Goal: Register for event/course

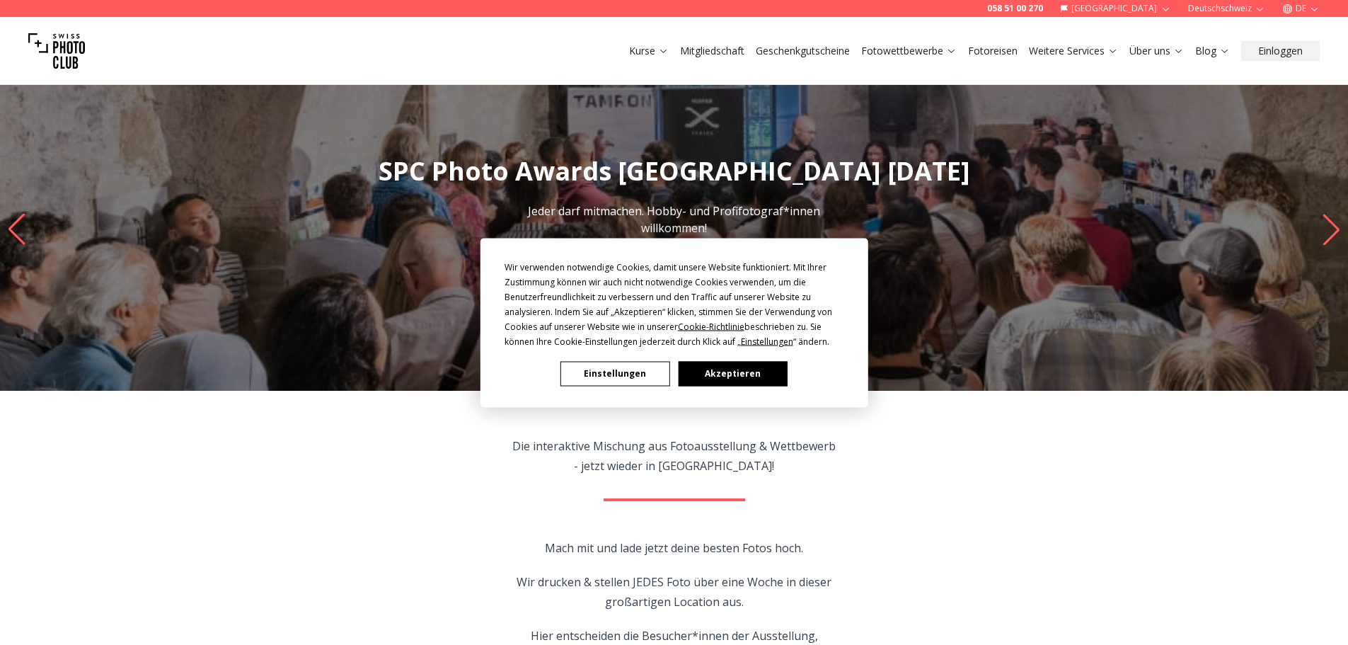
click at [707, 372] on button "Akzeptieren" at bounding box center [732, 373] width 109 height 25
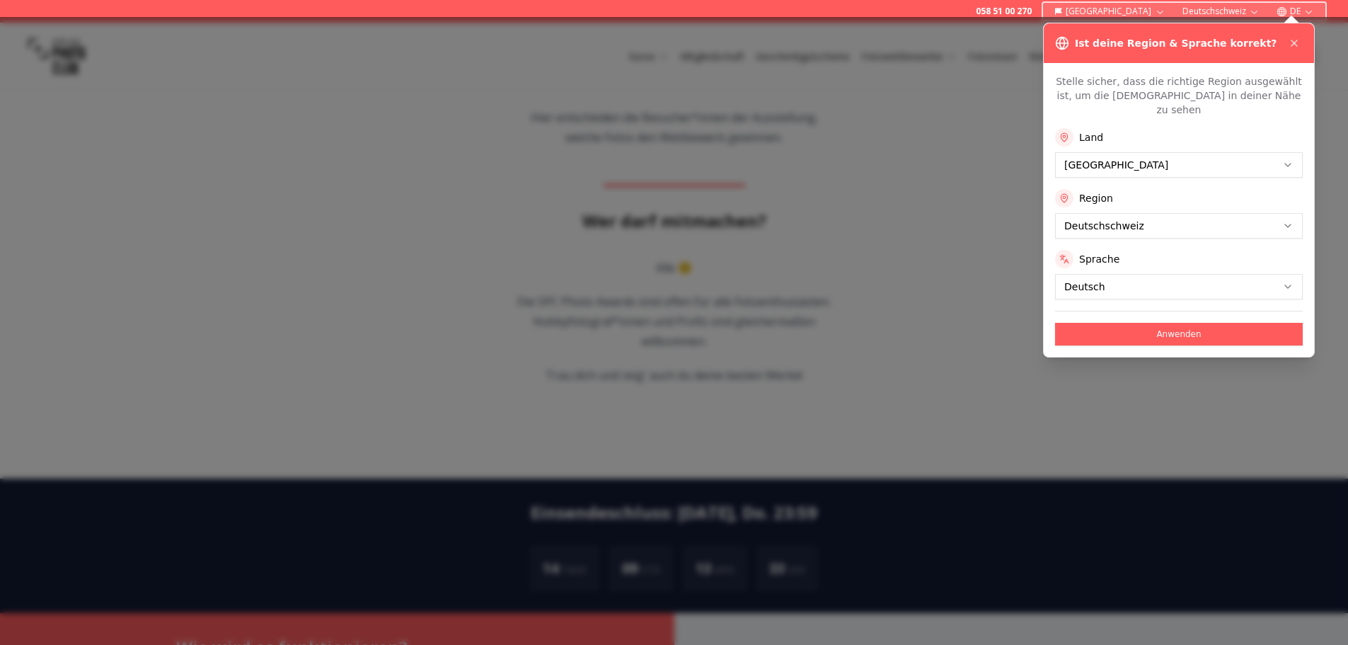
scroll to position [708, 0]
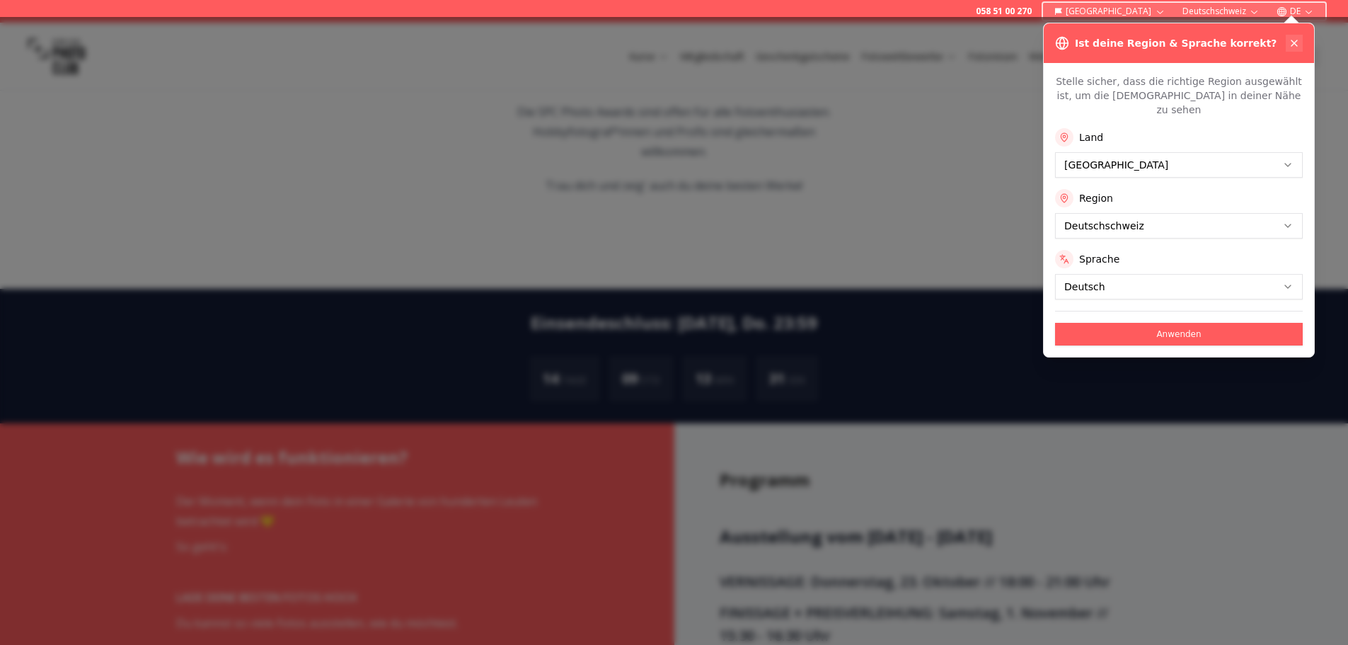
click at [1295, 50] on button at bounding box center [1294, 43] width 17 height 17
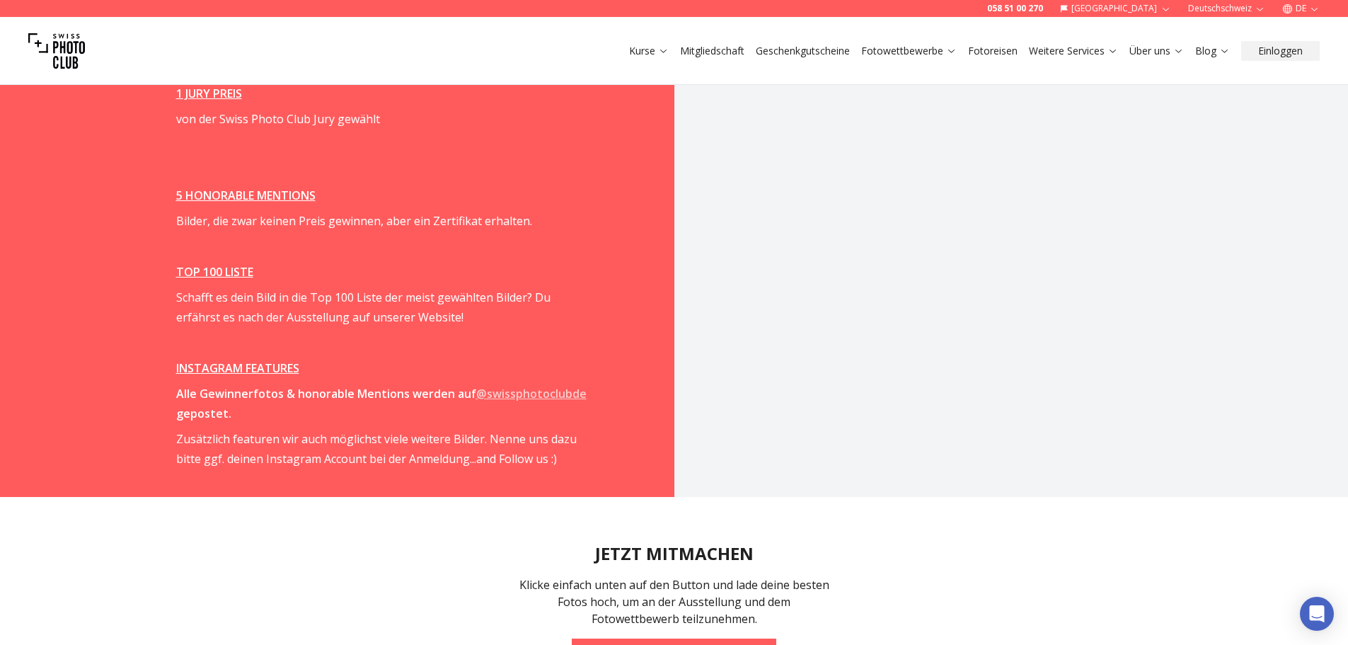
scroll to position [2264, 0]
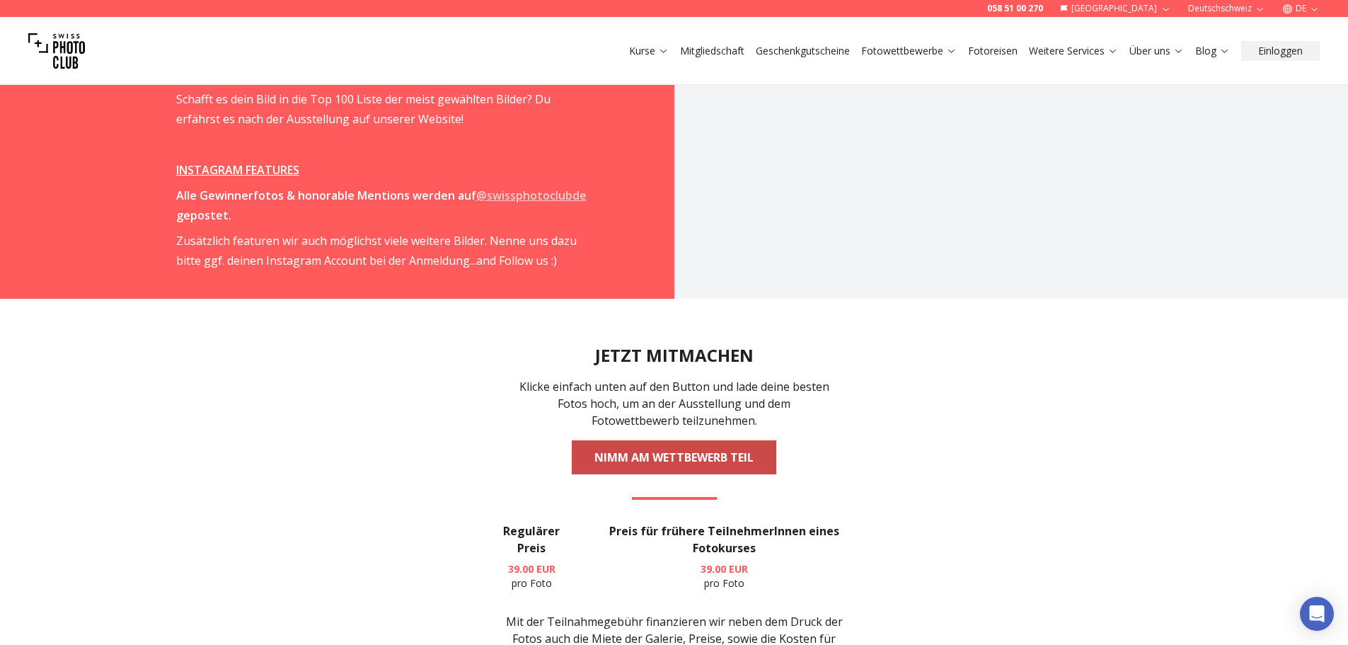
click at [747, 459] on link "NIMM AM WETTBEWERB TEIL" at bounding box center [674, 457] width 205 height 34
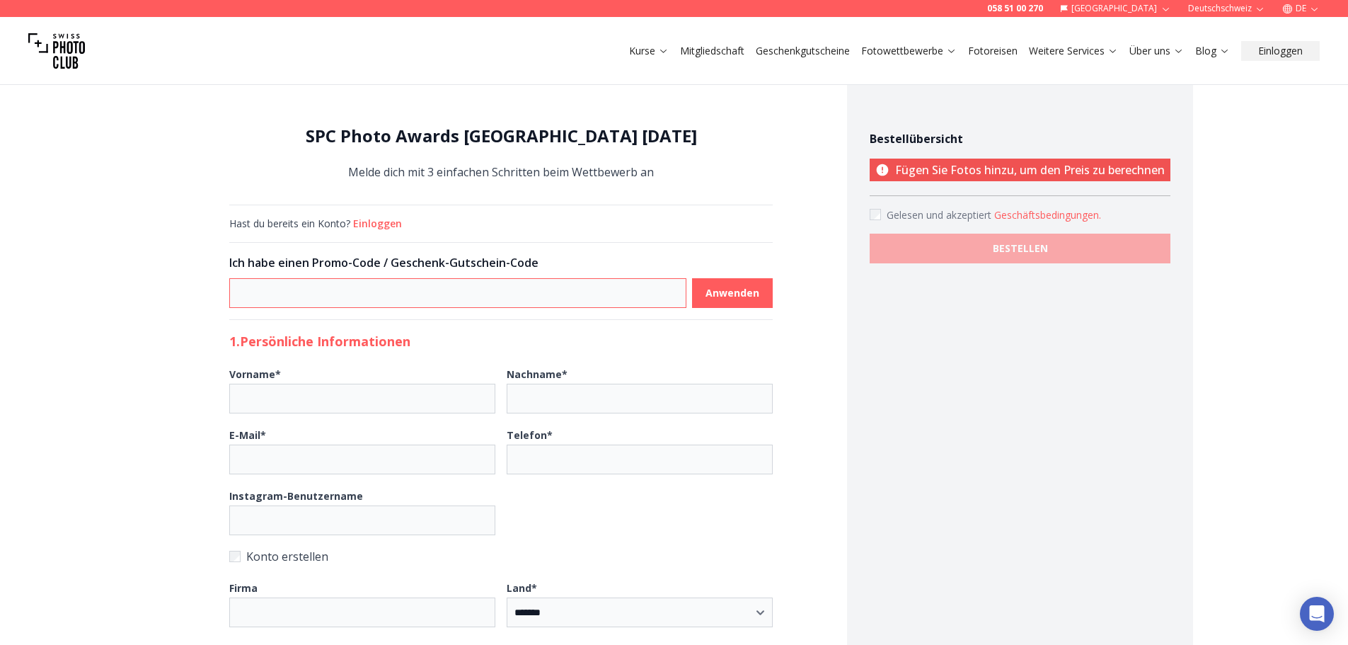
click at [314, 304] on input at bounding box center [457, 293] width 457 height 30
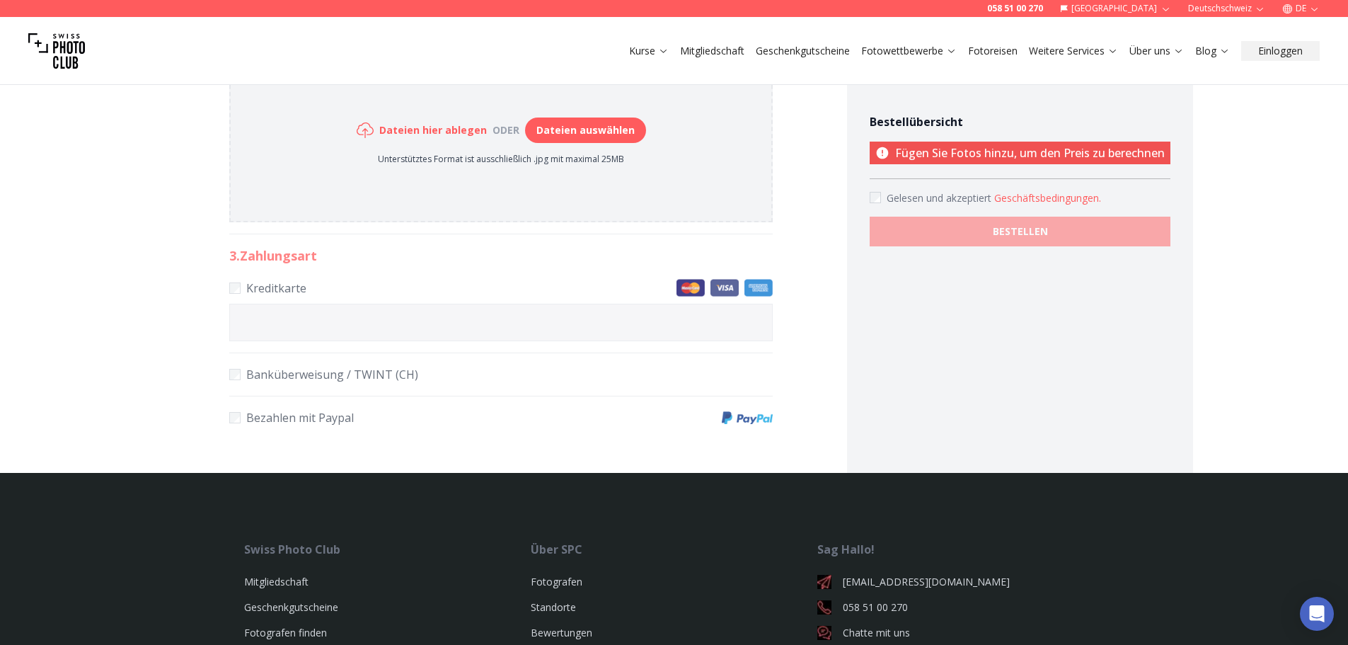
scroll to position [920, 0]
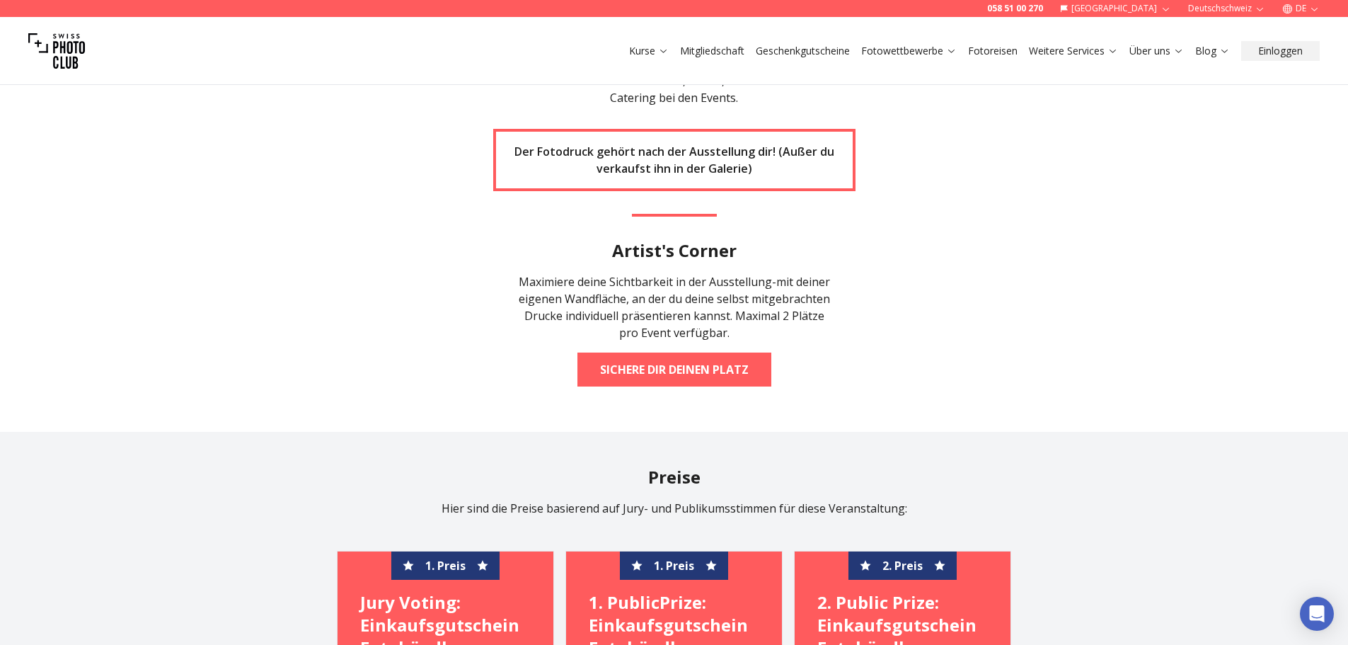
scroll to position [2831, 0]
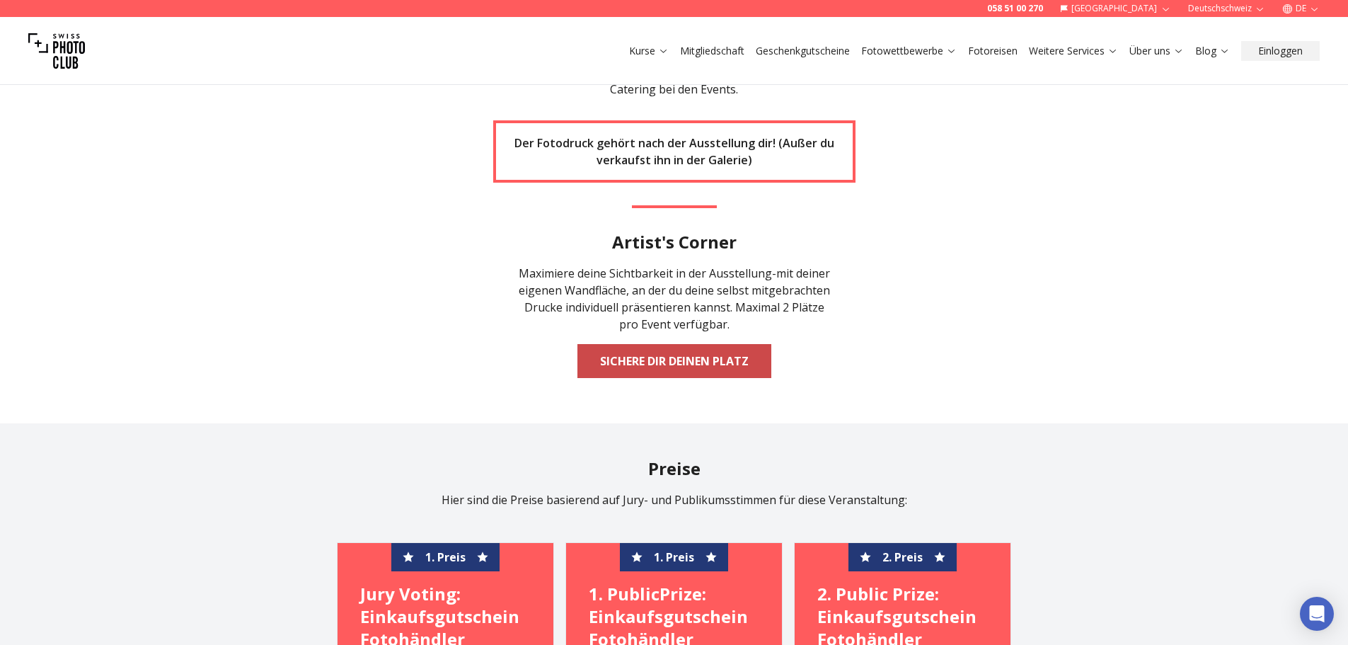
click at [725, 364] on link "Sichere dir deinen Platz" at bounding box center [674, 361] width 194 height 34
